Goal: Check status: Check status

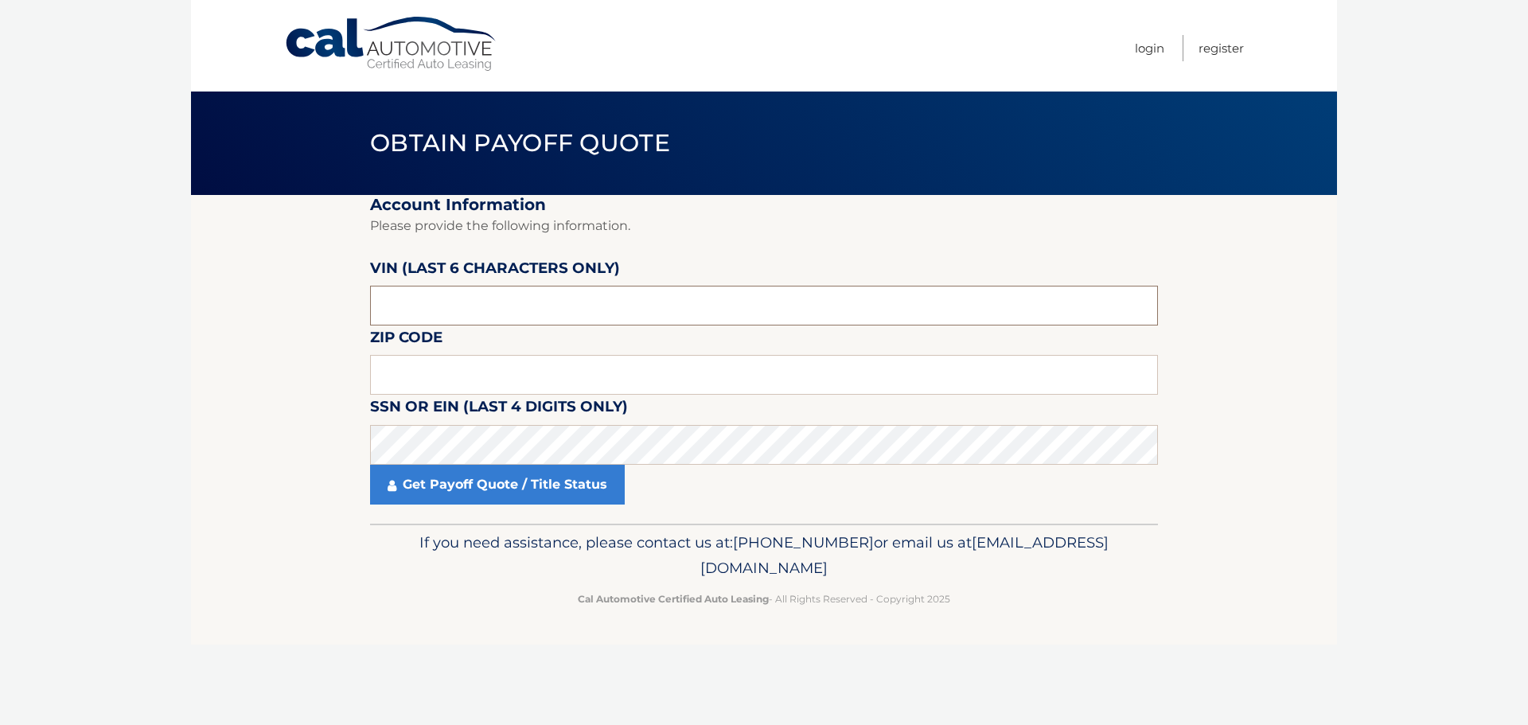
click at [447, 306] on input "text" at bounding box center [764, 306] width 788 height 40
type input "193648"
click at [395, 386] on input "text" at bounding box center [764, 375] width 788 height 40
type input "15212"
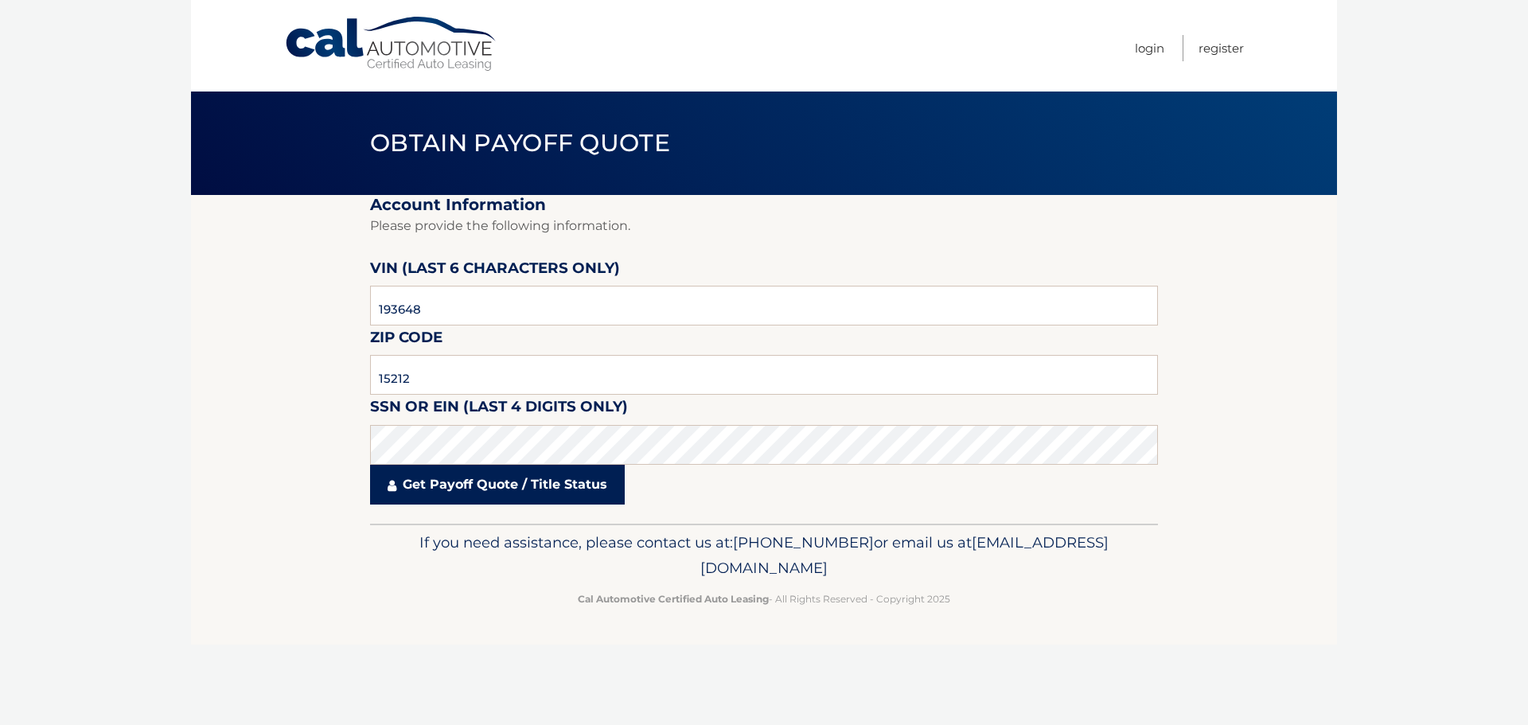
click at [428, 500] on link "Get Payoff Quote / Title Status" at bounding box center [497, 485] width 255 height 40
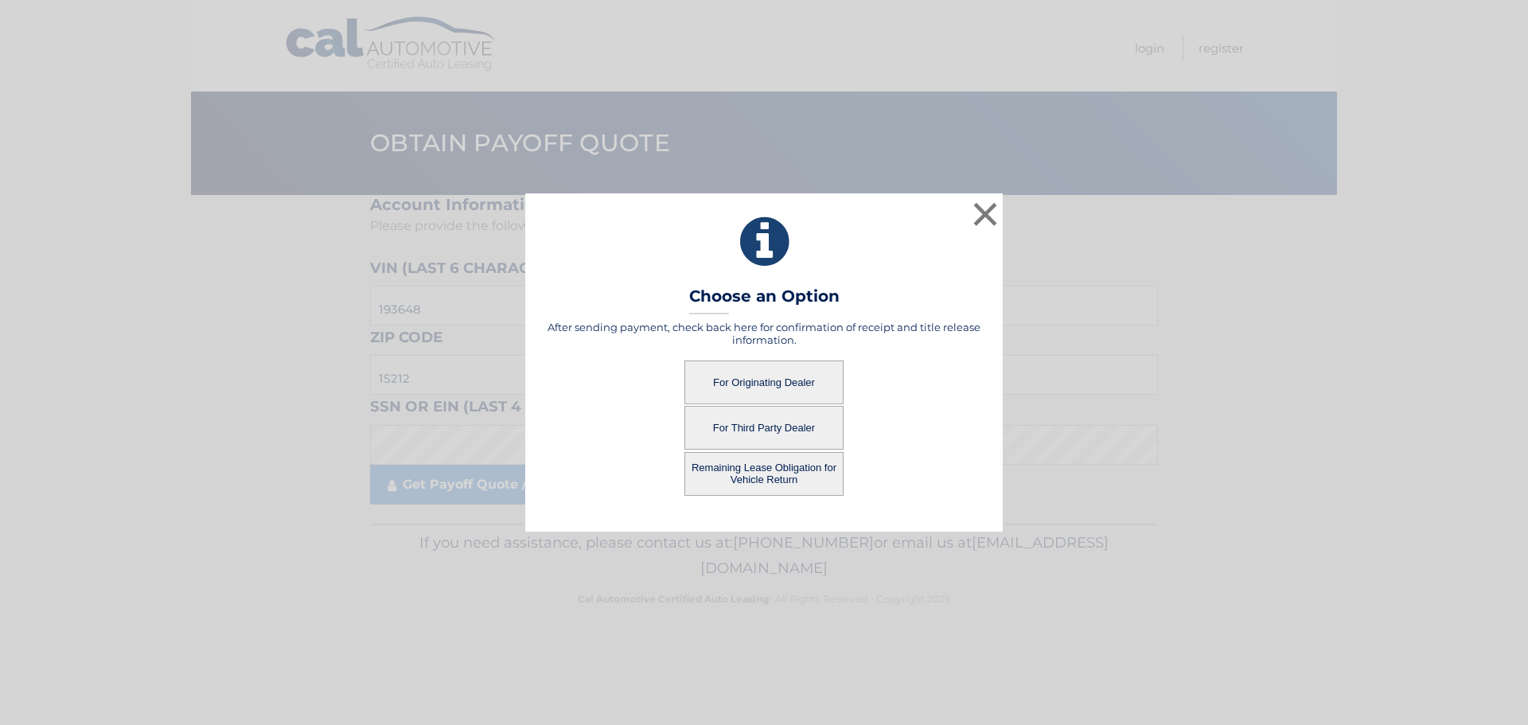
click at [758, 384] on button "For Originating Dealer" at bounding box center [764, 383] width 159 height 44
click at [751, 376] on button "For Originating Dealer" at bounding box center [764, 383] width 159 height 44
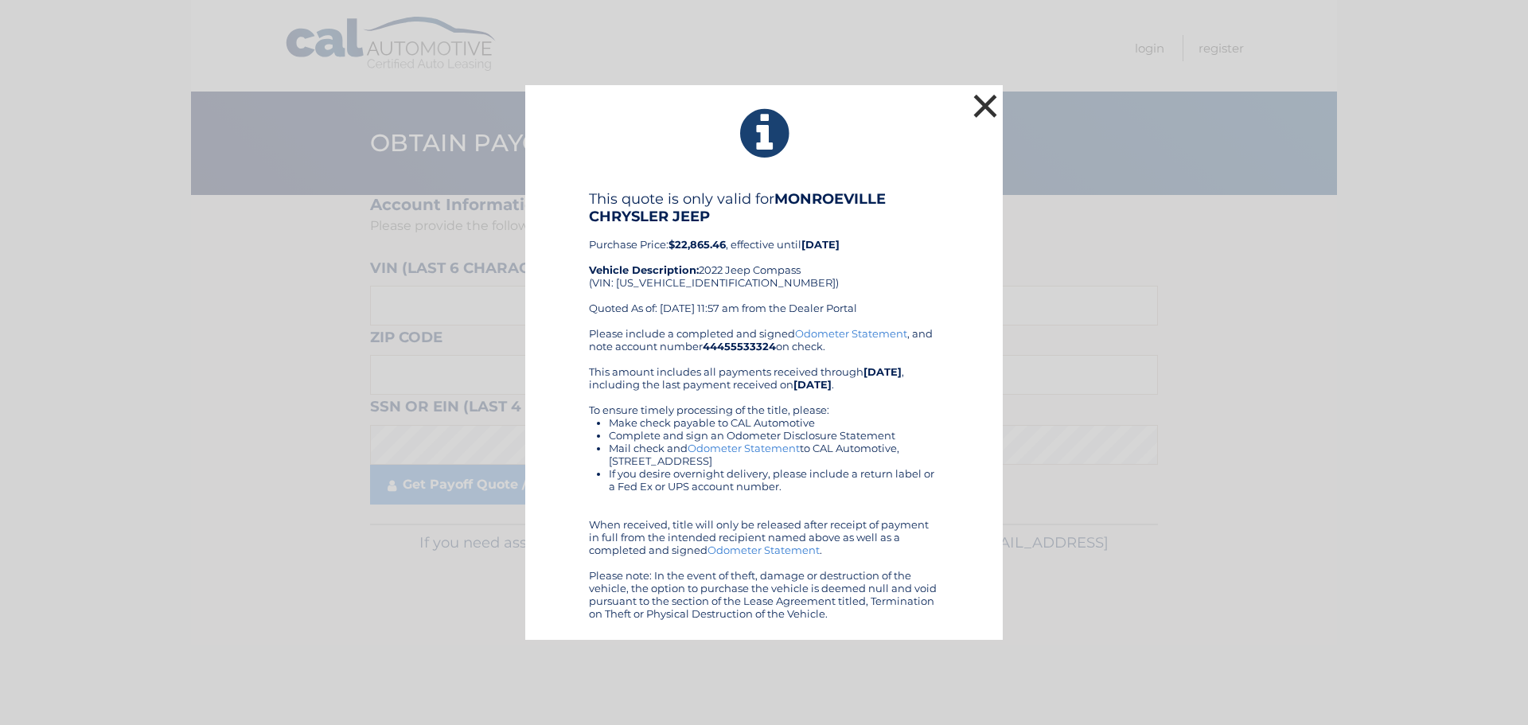
click at [995, 109] on button "×" at bounding box center [985, 106] width 32 height 32
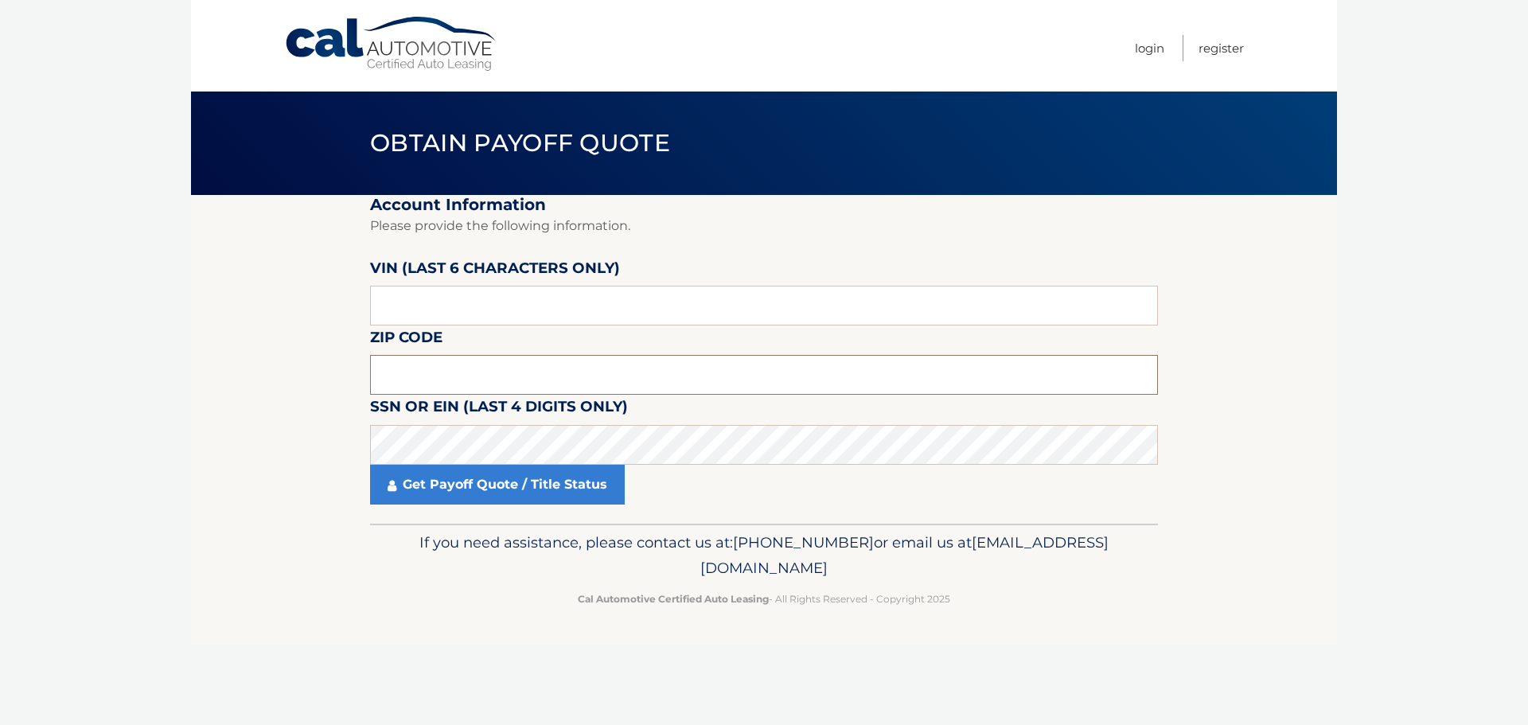
click at [435, 359] on input "text" at bounding box center [764, 375] width 788 height 40
type input "15212"
click at [432, 288] on input "text" at bounding box center [764, 306] width 788 height 40
type input "193648"
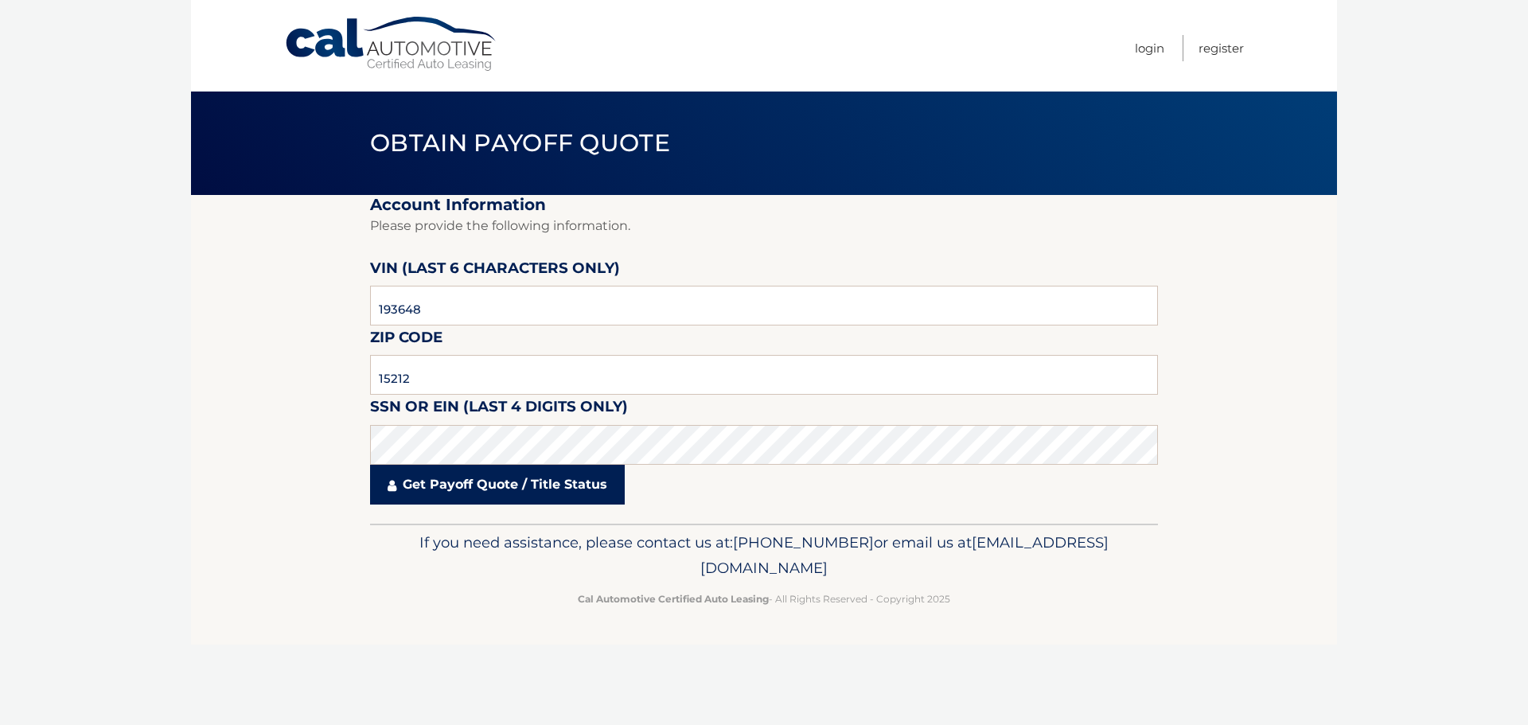
click at [431, 494] on link "Get Payoff Quote / Title Status" at bounding box center [497, 485] width 255 height 40
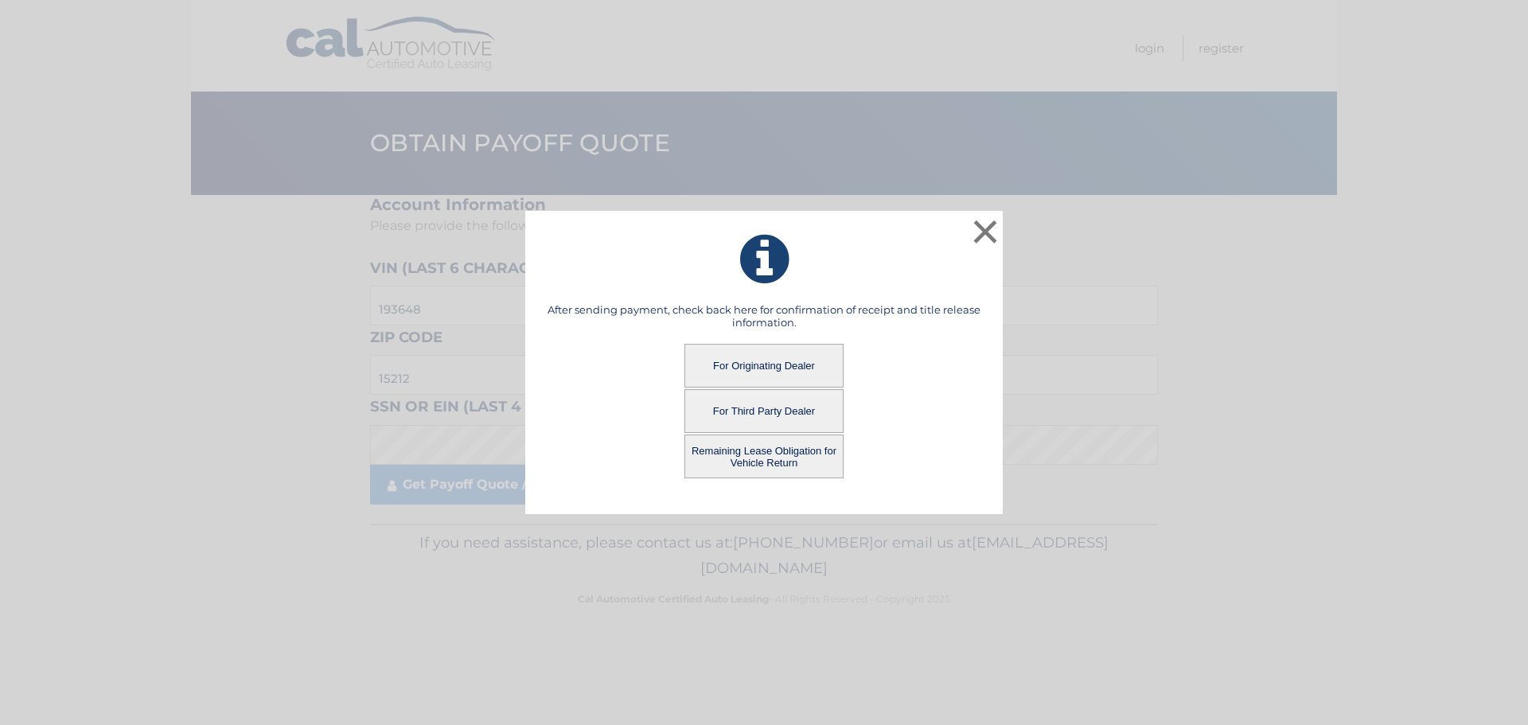
click at [746, 449] on button "Remaining Lease Obligation for Vehicle Return" at bounding box center [764, 457] width 159 height 44
click at [757, 461] on button "Remaining Lease Obligation for Vehicle Return" at bounding box center [764, 457] width 159 height 44
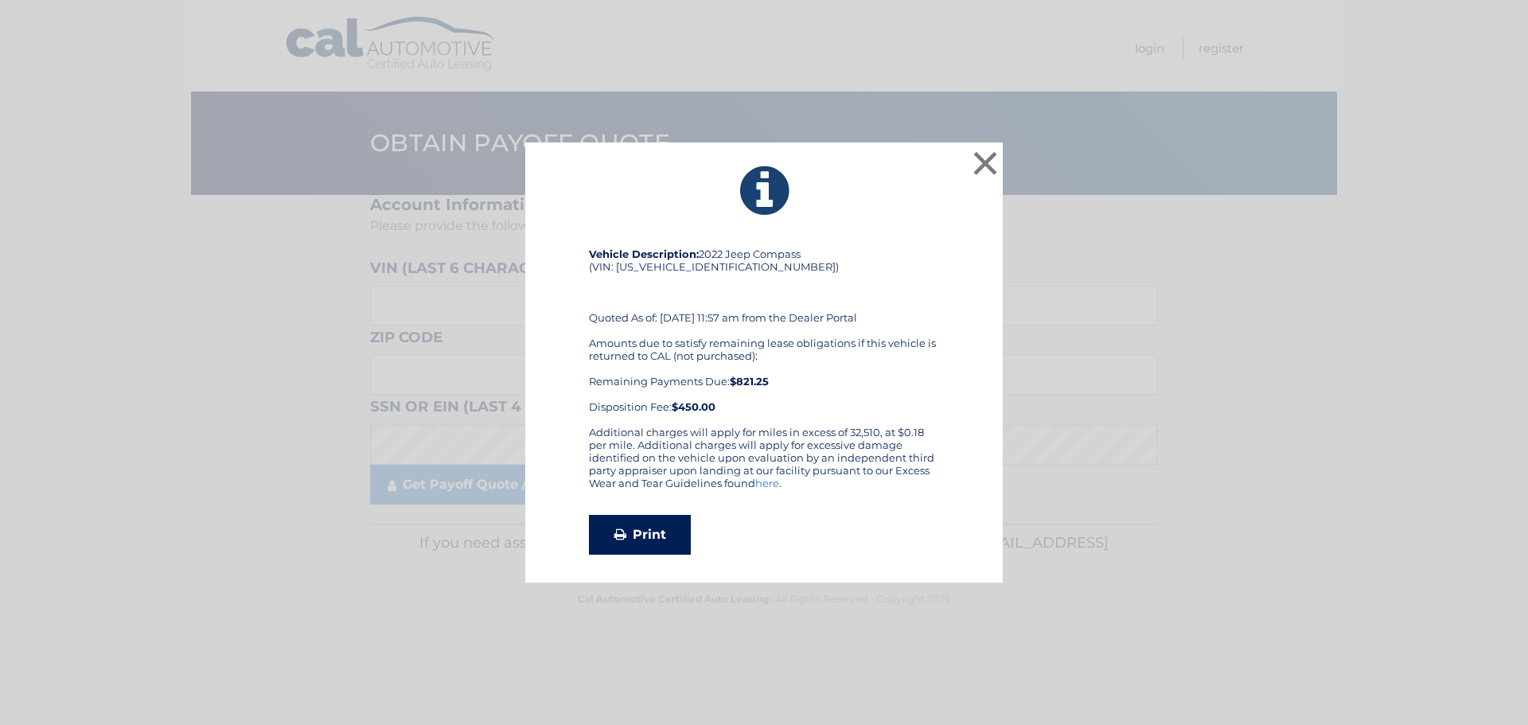
click at [657, 527] on link "Print" at bounding box center [640, 535] width 102 height 40
drag, startPoint x: 979, startPoint y: 167, endPoint x: 945, endPoint y: 178, distance: 36.0
click at [979, 167] on button "×" at bounding box center [985, 163] width 32 height 32
